Goal: Navigation & Orientation: Go to known website

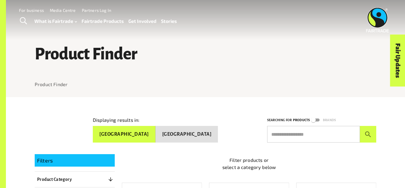
click at [374, 15] on img at bounding box center [377, 19] width 23 height 25
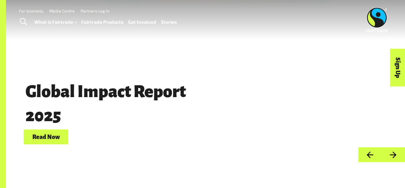
click at [374, 15] on img at bounding box center [377, 19] width 23 height 25
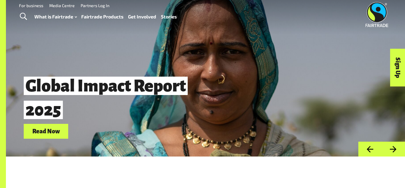
scroll to position [6, 0]
